Goal: Task Accomplishment & Management: Manage account settings

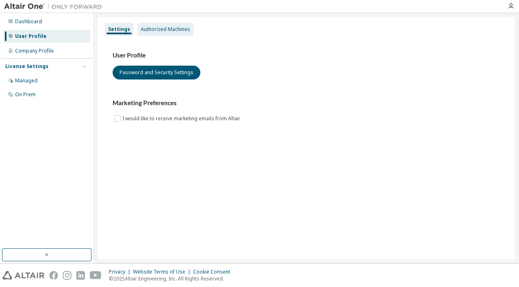
click at [180, 29] on div "Authorized Machines" at bounding box center [165, 29] width 49 height 7
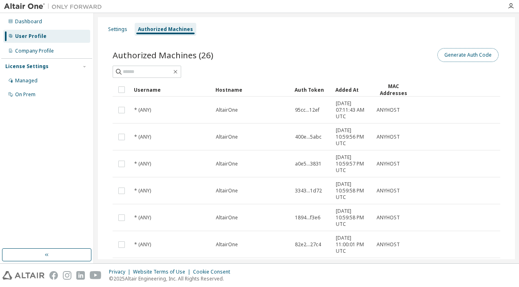
click at [465, 55] on button "Generate Auth Code" at bounding box center [468, 55] width 61 height 14
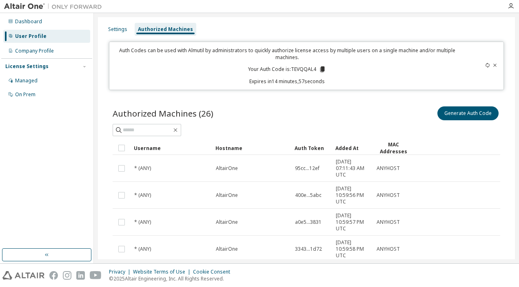
click at [321, 70] on icon at bounding box center [323, 70] width 4 height 6
